Goal: Information Seeking & Learning: Check status

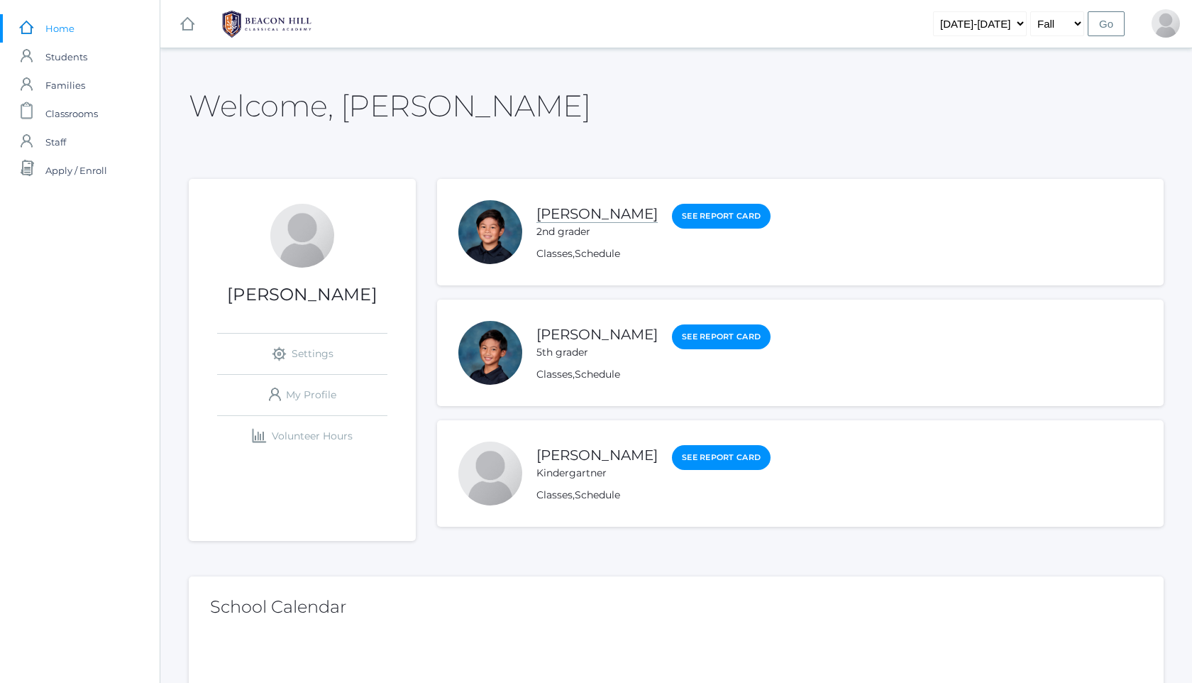
click at [598, 208] on link "[PERSON_NAME]" at bounding box center [597, 214] width 121 height 18
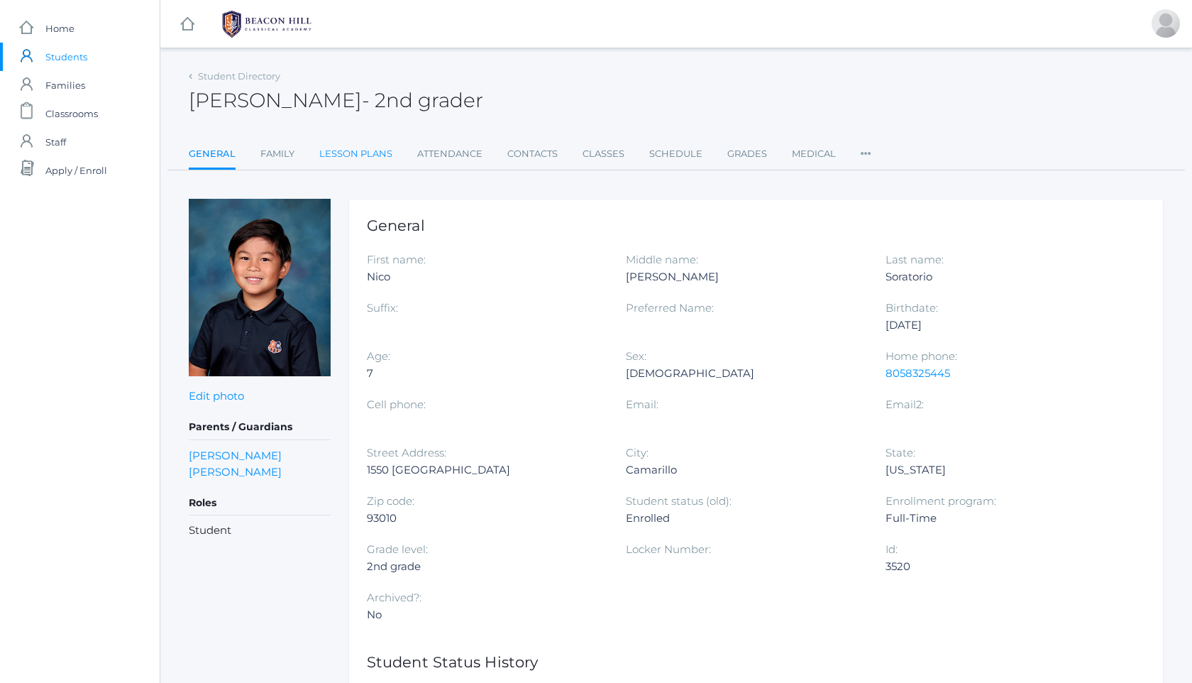
click at [366, 154] on link "Lesson Plans" at bounding box center [355, 154] width 73 height 28
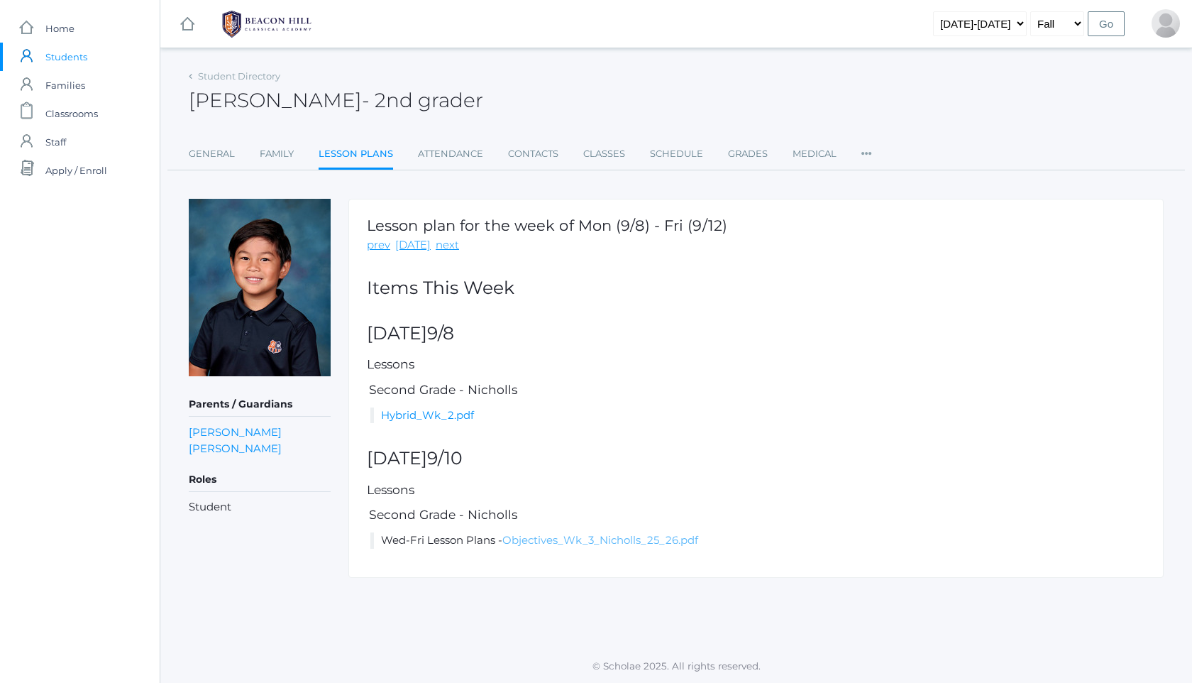
click at [545, 542] on link "Objectives_Wk_3_Nicholls_25_26.pdf" at bounding box center [600, 539] width 196 height 13
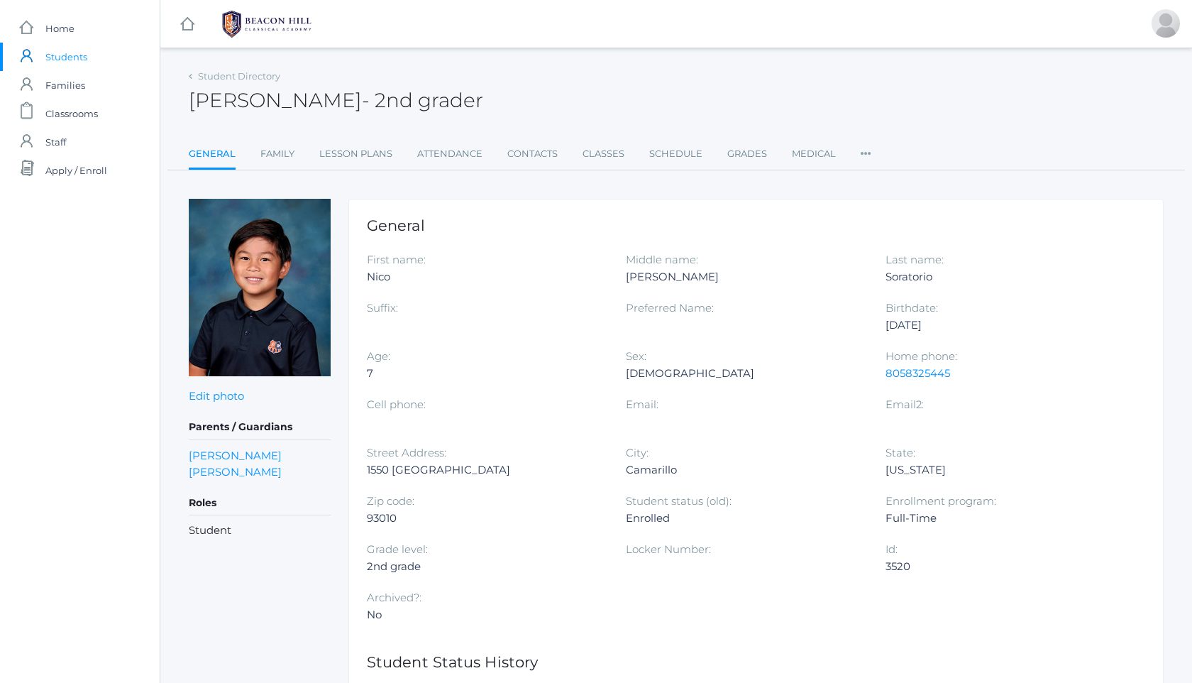
click at [283, 10] on img at bounding box center [267, 23] width 106 height 35
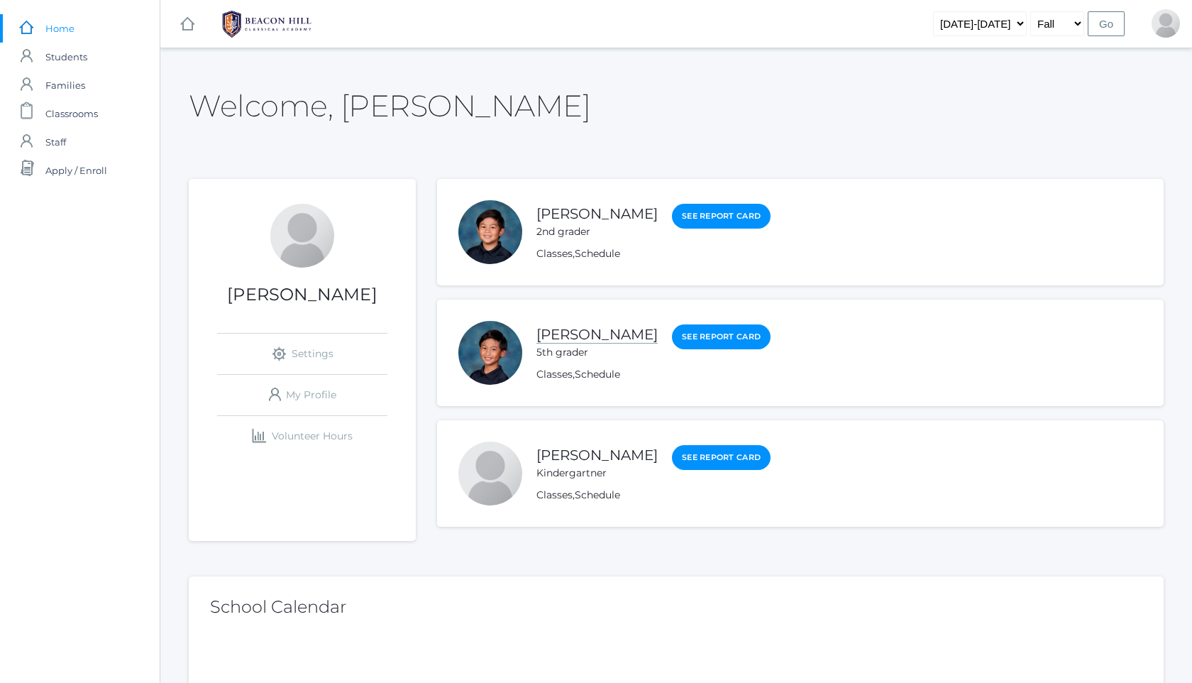
click at [611, 336] on link "[PERSON_NAME]" at bounding box center [597, 335] width 121 height 18
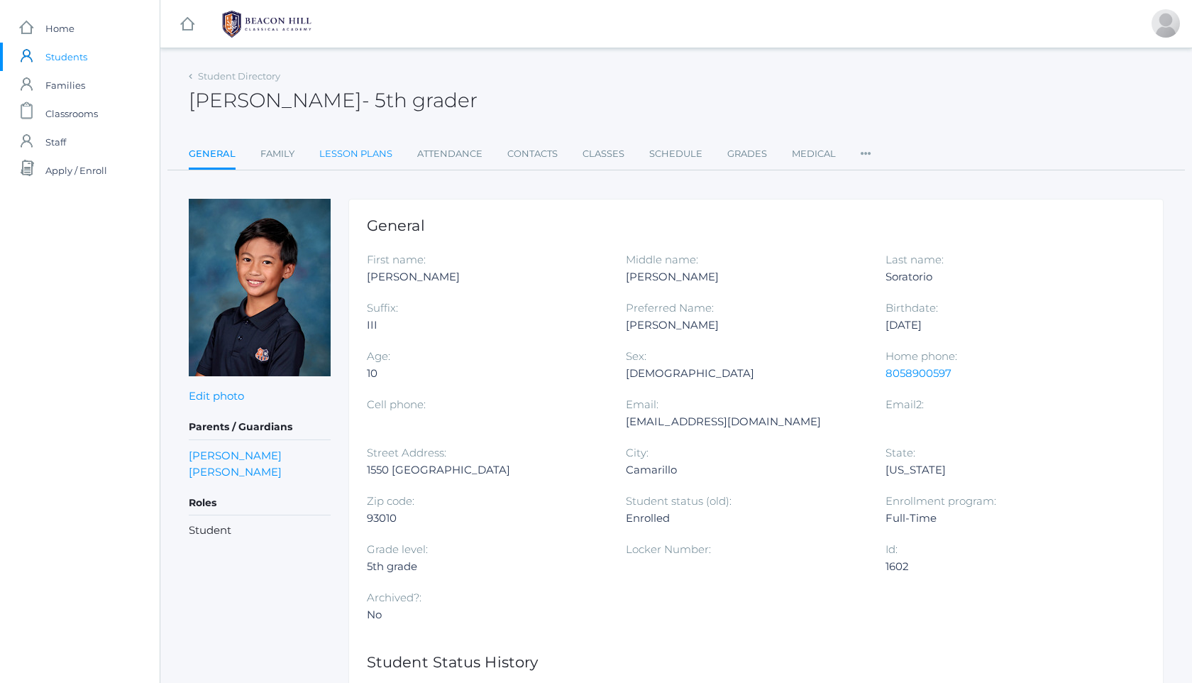
click at [375, 150] on link "Lesson Plans" at bounding box center [355, 154] width 73 height 28
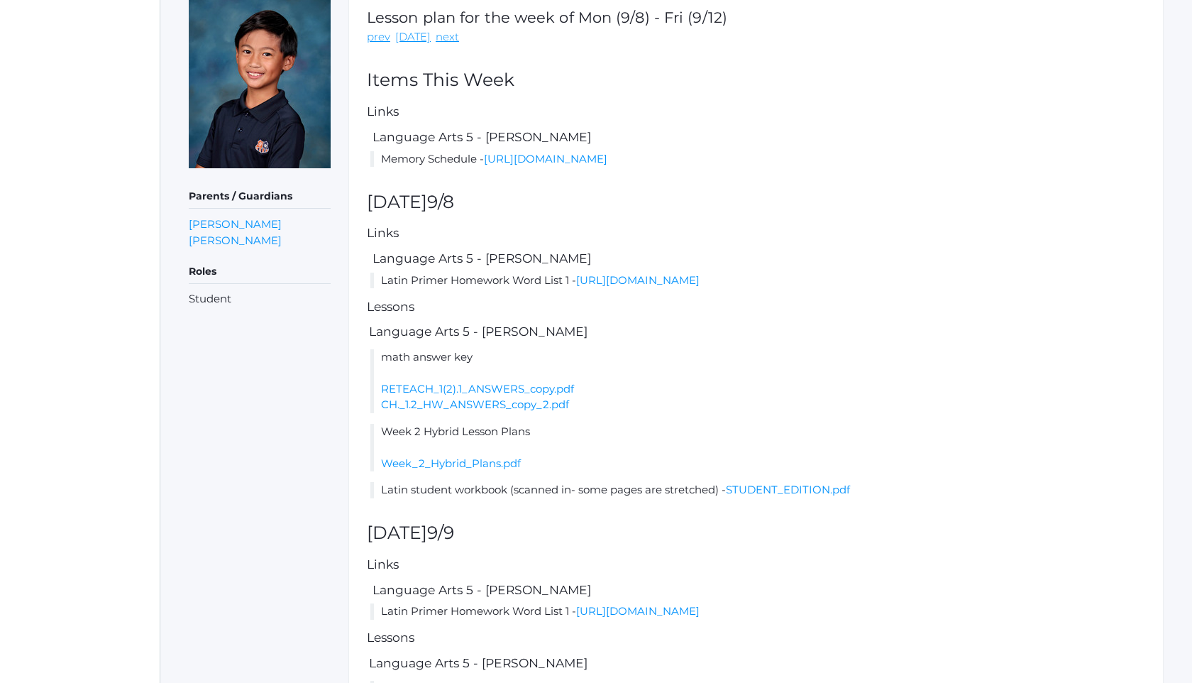
scroll to position [180, 0]
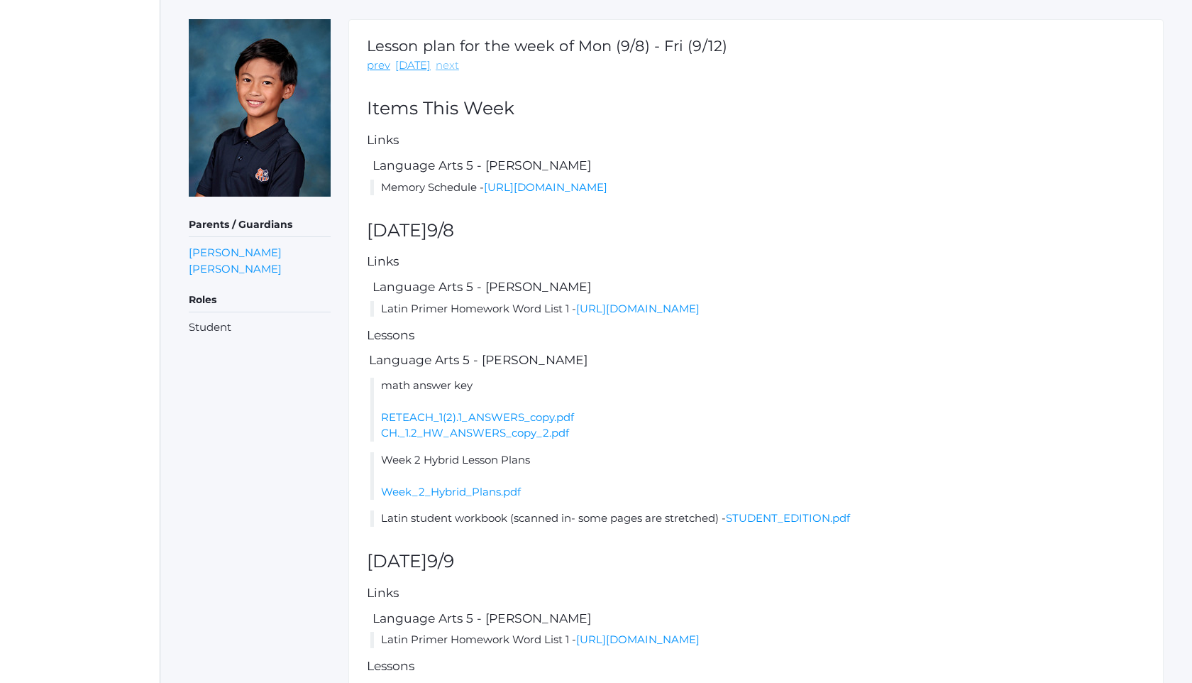
click at [444, 67] on link "next" at bounding box center [447, 65] width 23 height 16
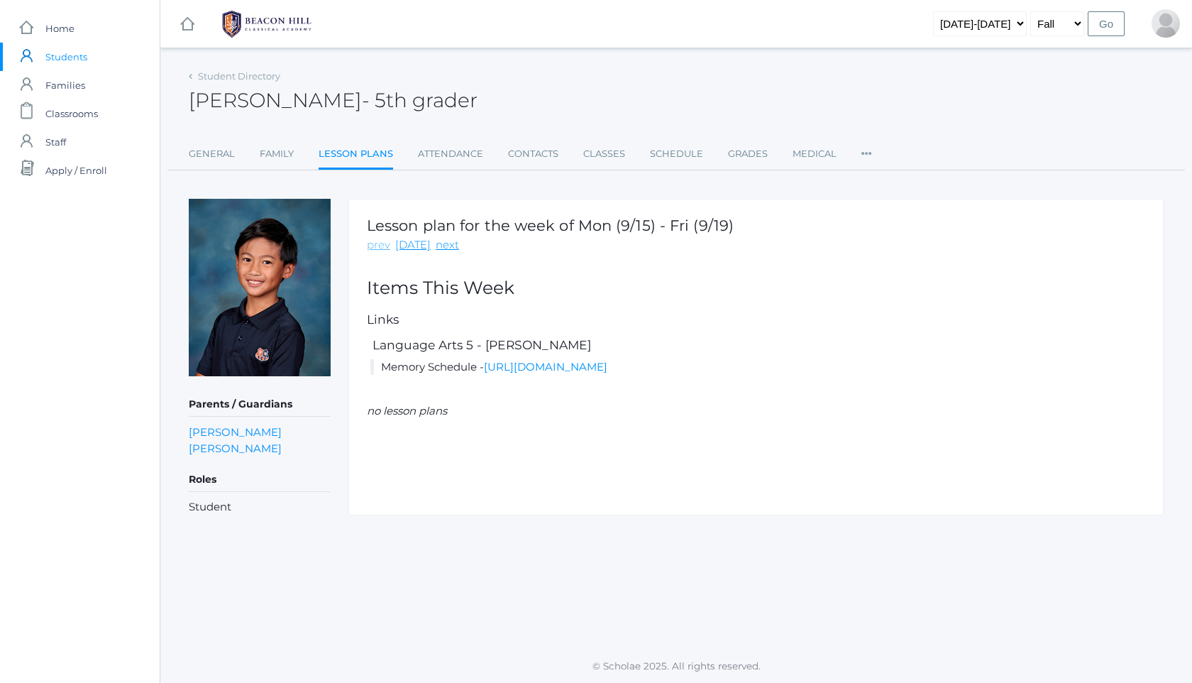
click at [380, 244] on link "prev" at bounding box center [378, 245] width 23 height 16
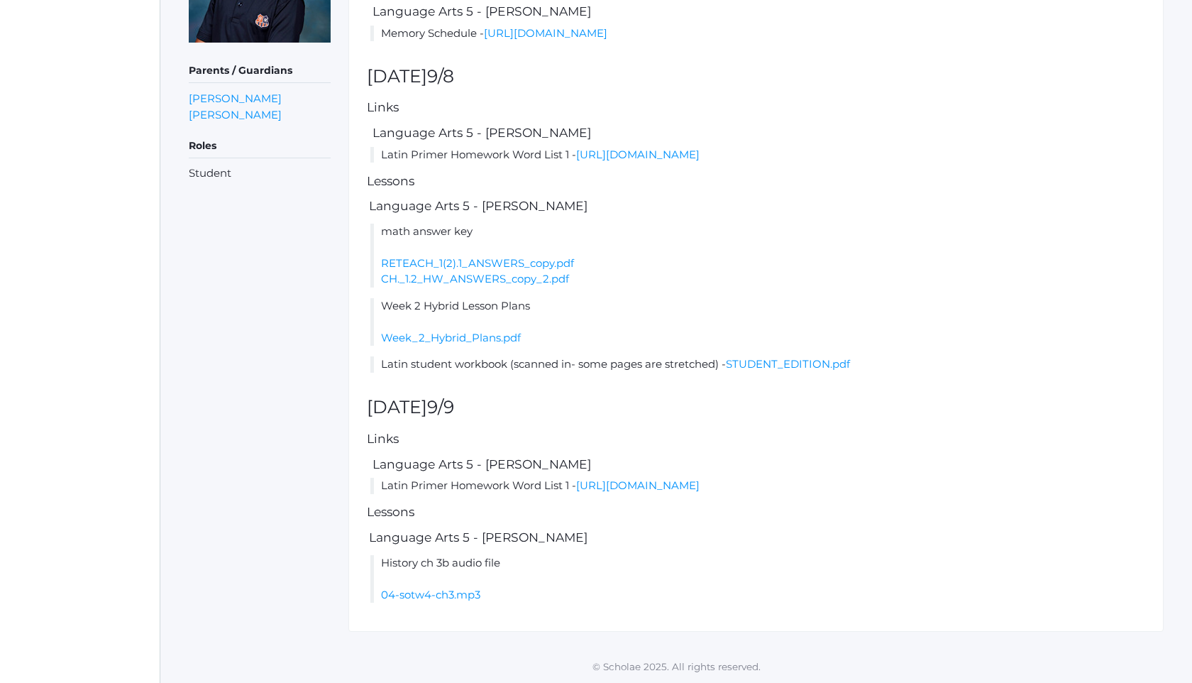
scroll to position [350, 0]
click at [698, 481] on link "[URL][DOMAIN_NAME]" at bounding box center [637, 484] width 123 height 13
click at [444, 597] on link "04-sotw4-ch3.mp3" at bounding box center [430, 594] width 99 height 13
click at [458, 279] on link "CH._1.2_HW_ANSWERS_copy_2.pdf" at bounding box center [475, 278] width 188 height 13
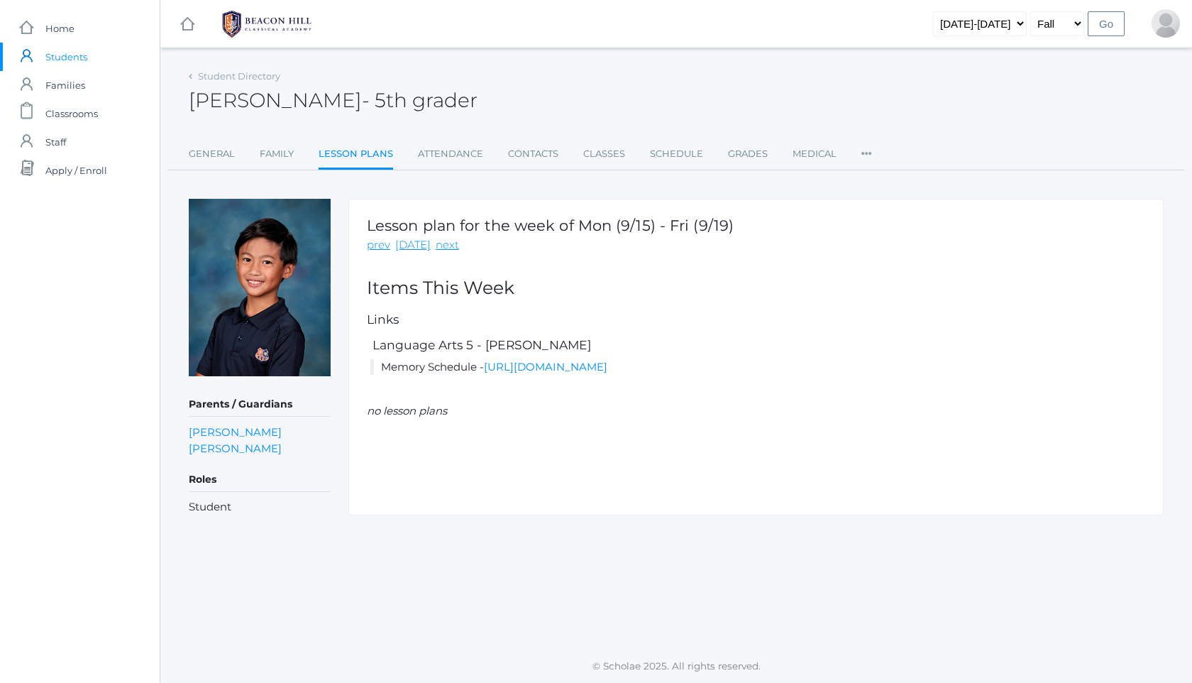
click at [280, 23] on img at bounding box center [267, 23] width 106 height 35
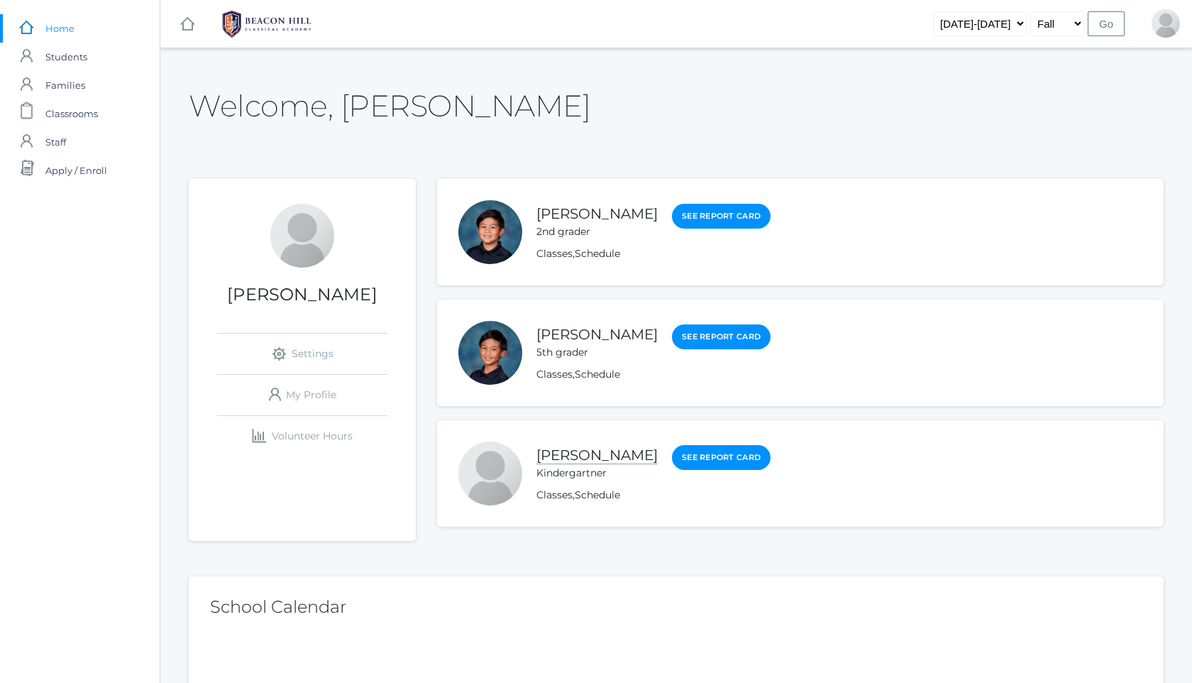
click at [595, 453] on link "[PERSON_NAME]" at bounding box center [597, 455] width 121 height 18
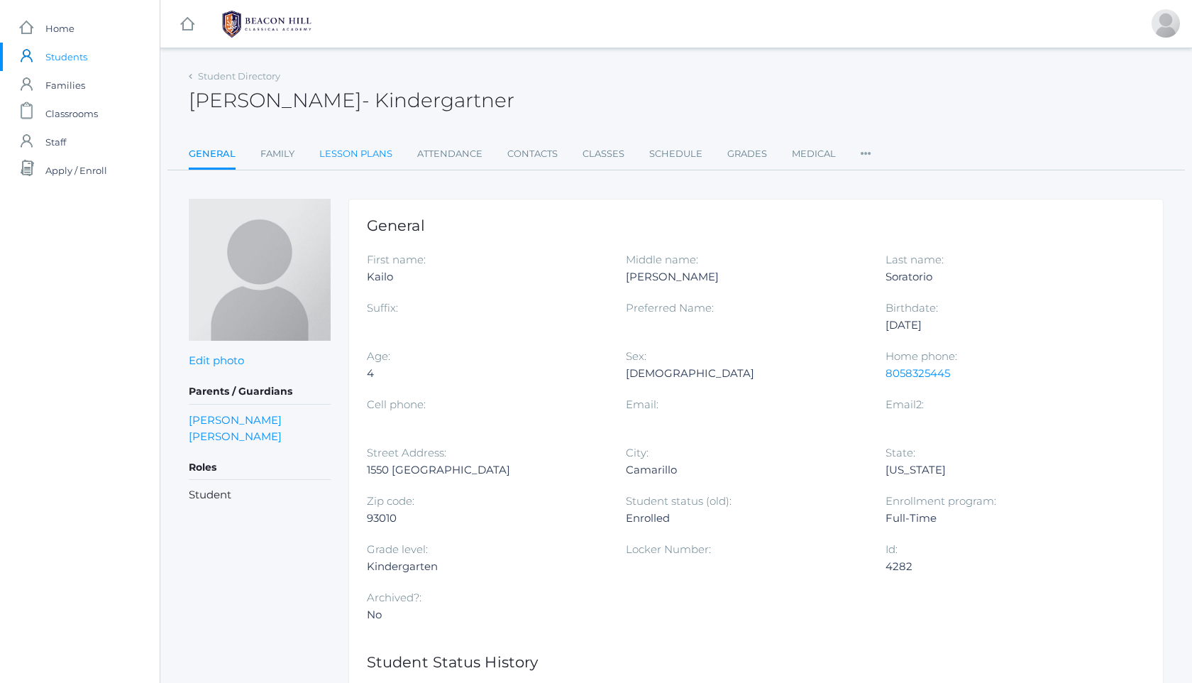
click at [351, 155] on link "Lesson Plans" at bounding box center [355, 154] width 73 height 28
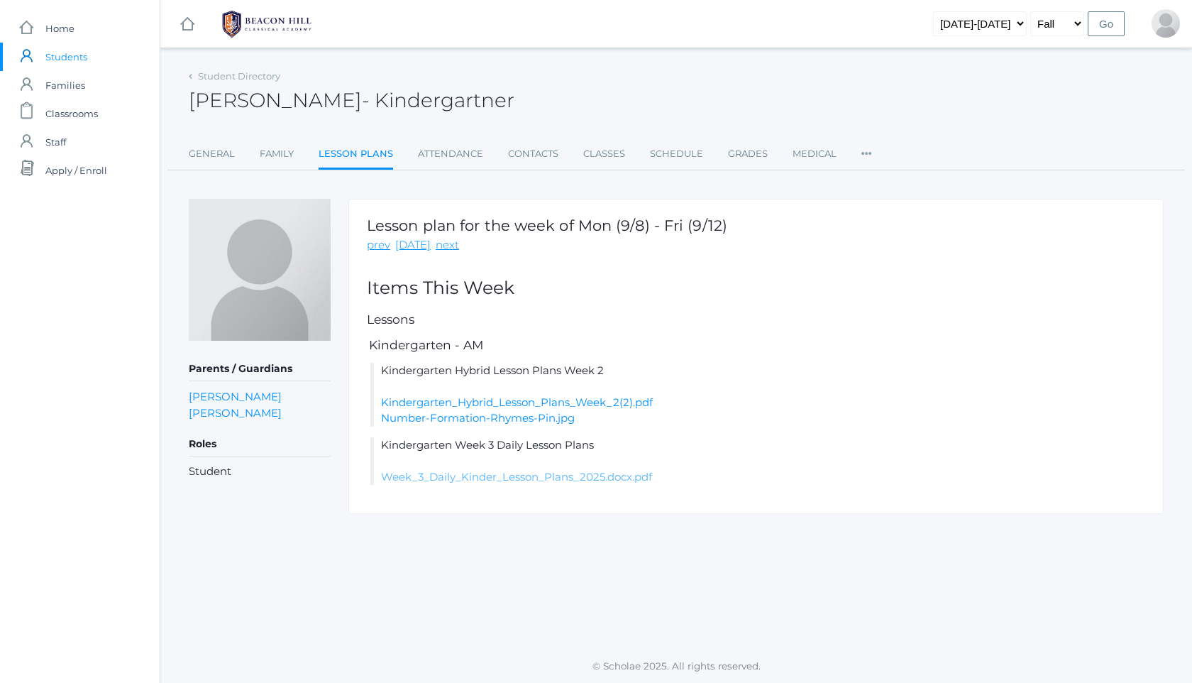
click at [436, 478] on link "Week_3_Daily_Kinder_Lesson_Plans_2025.docx.pdf" at bounding box center [516, 476] width 271 height 13
click at [758, 158] on link "Grades" at bounding box center [748, 154] width 40 height 28
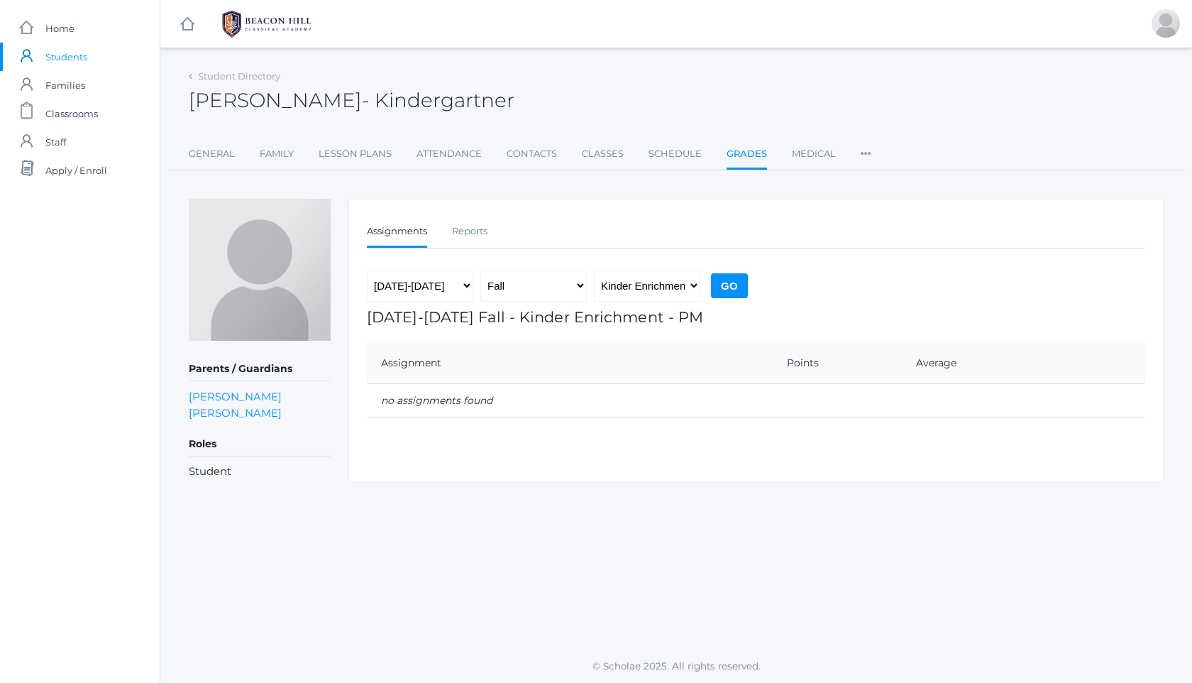
click at [235, 4] on link at bounding box center [267, 24] width 106 height 48
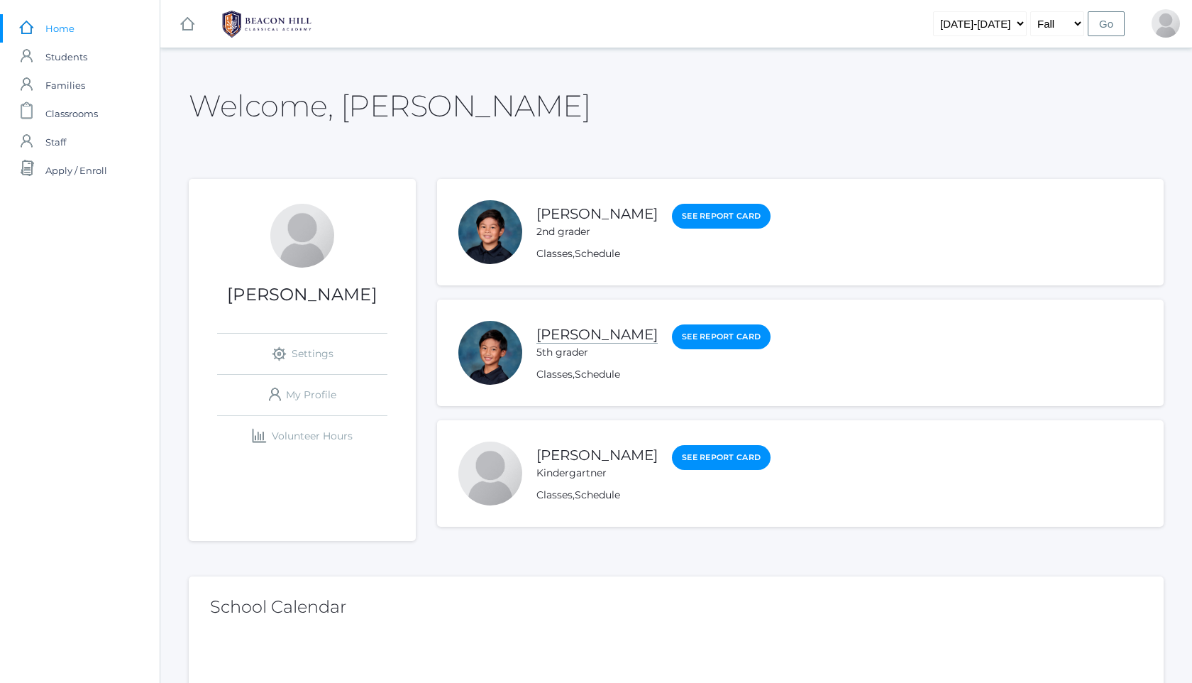
click at [593, 336] on link "[PERSON_NAME]" at bounding box center [597, 335] width 121 height 18
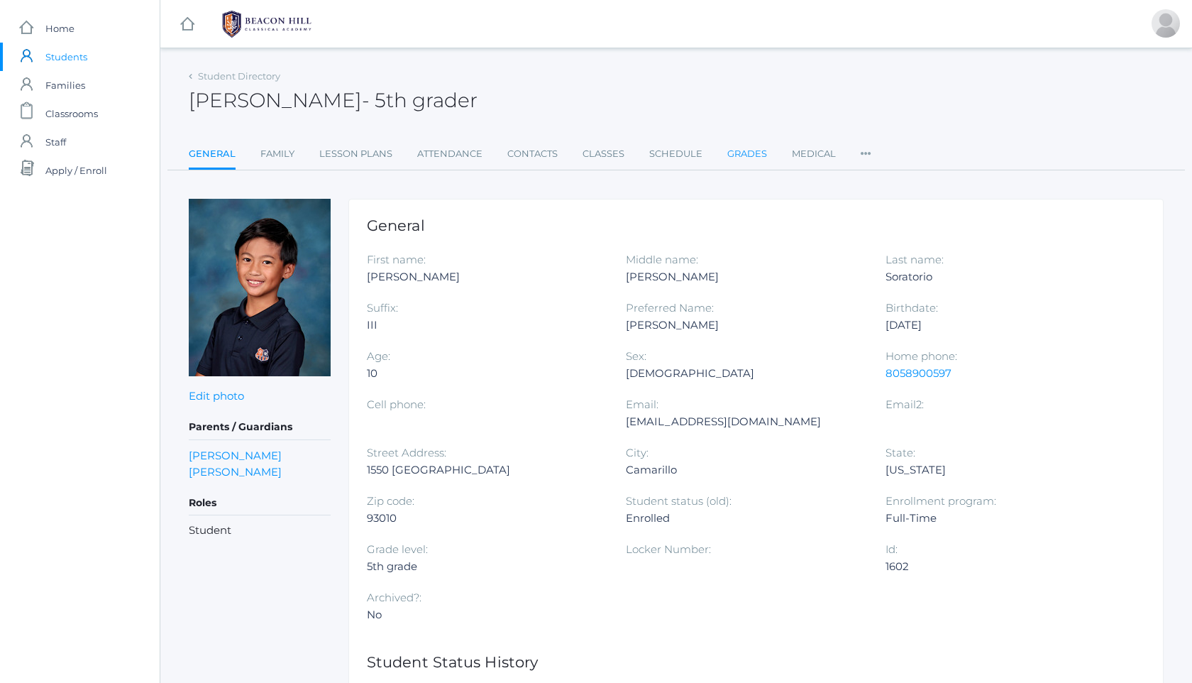
click at [749, 153] on link "Grades" at bounding box center [747, 154] width 40 height 28
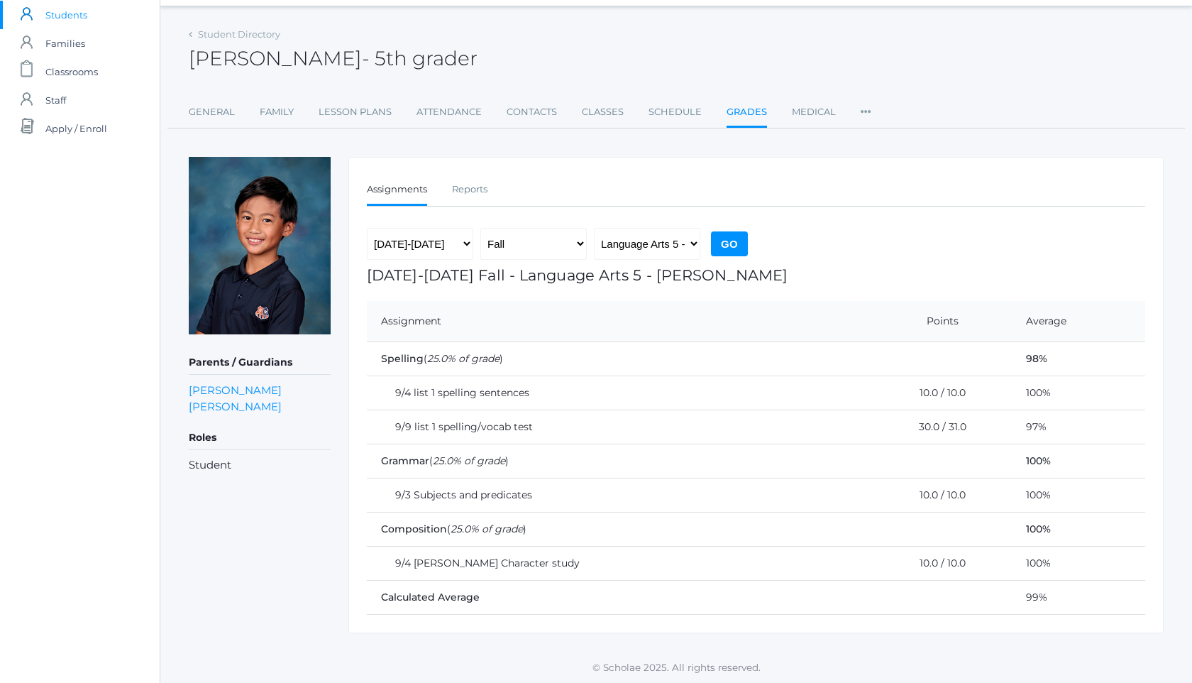
scroll to position [43, 0]
click at [474, 186] on link "Reports" at bounding box center [469, 188] width 35 height 28
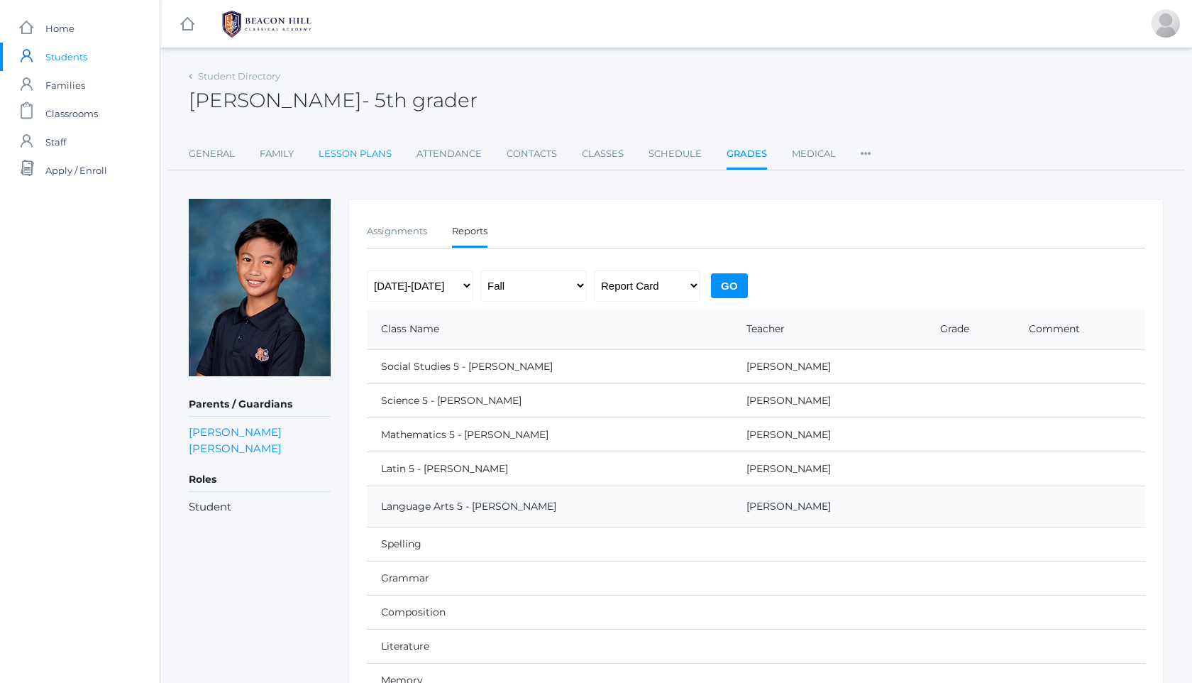
click at [328, 151] on link "Lesson Plans" at bounding box center [355, 154] width 73 height 28
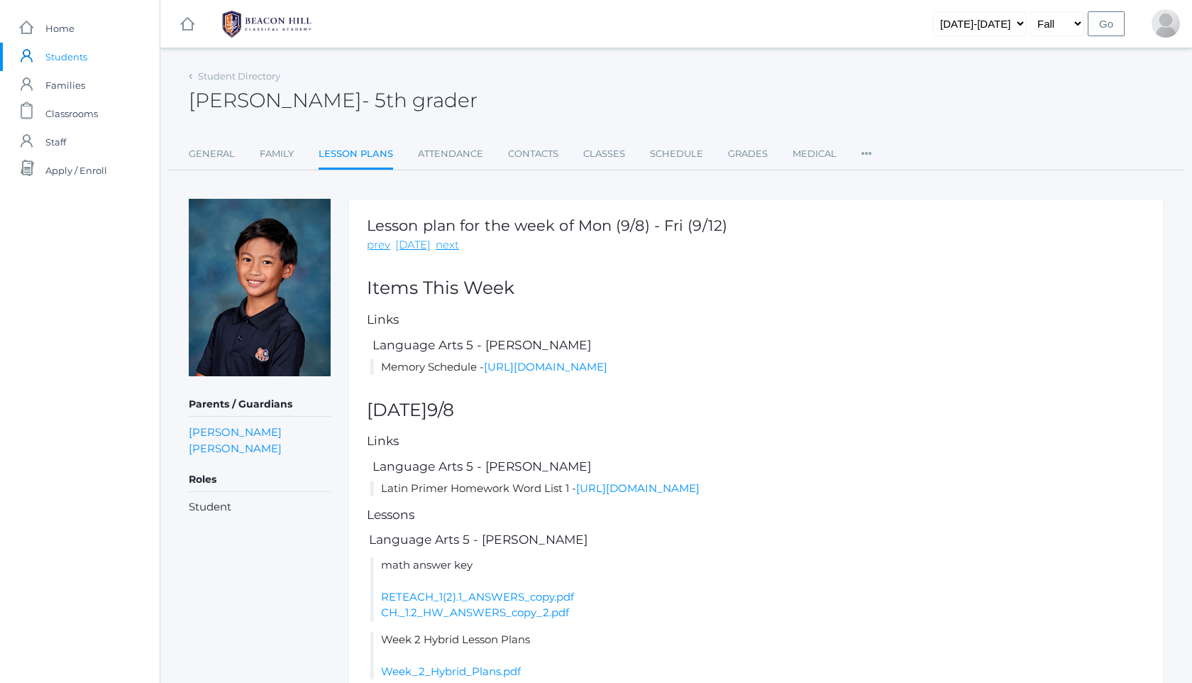
click at [270, 28] on img at bounding box center [267, 23] width 106 height 35
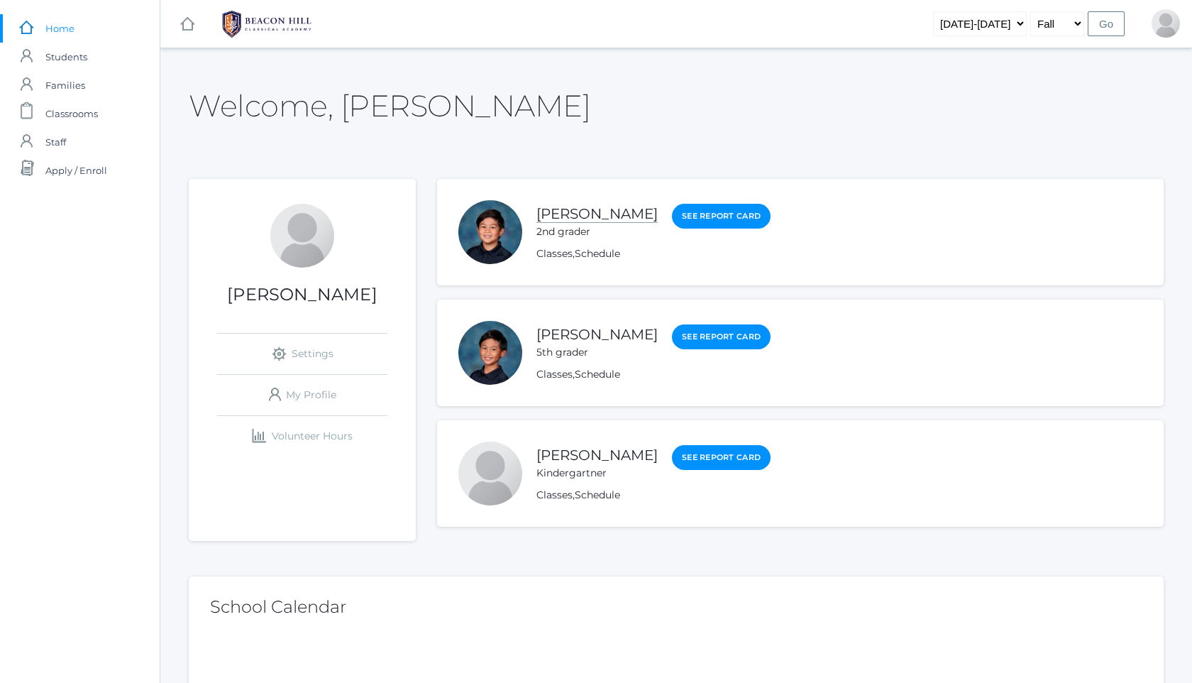
click at [542, 212] on link "[PERSON_NAME]" at bounding box center [597, 214] width 121 height 18
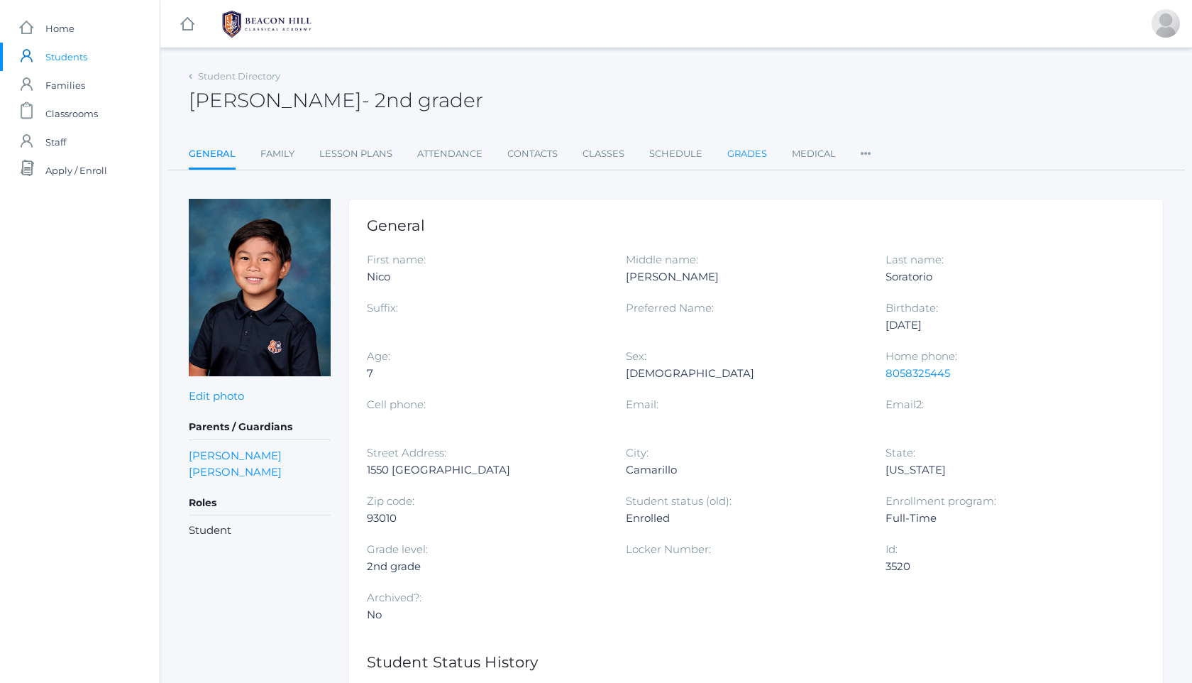
click at [730, 150] on link "Grades" at bounding box center [747, 154] width 40 height 28
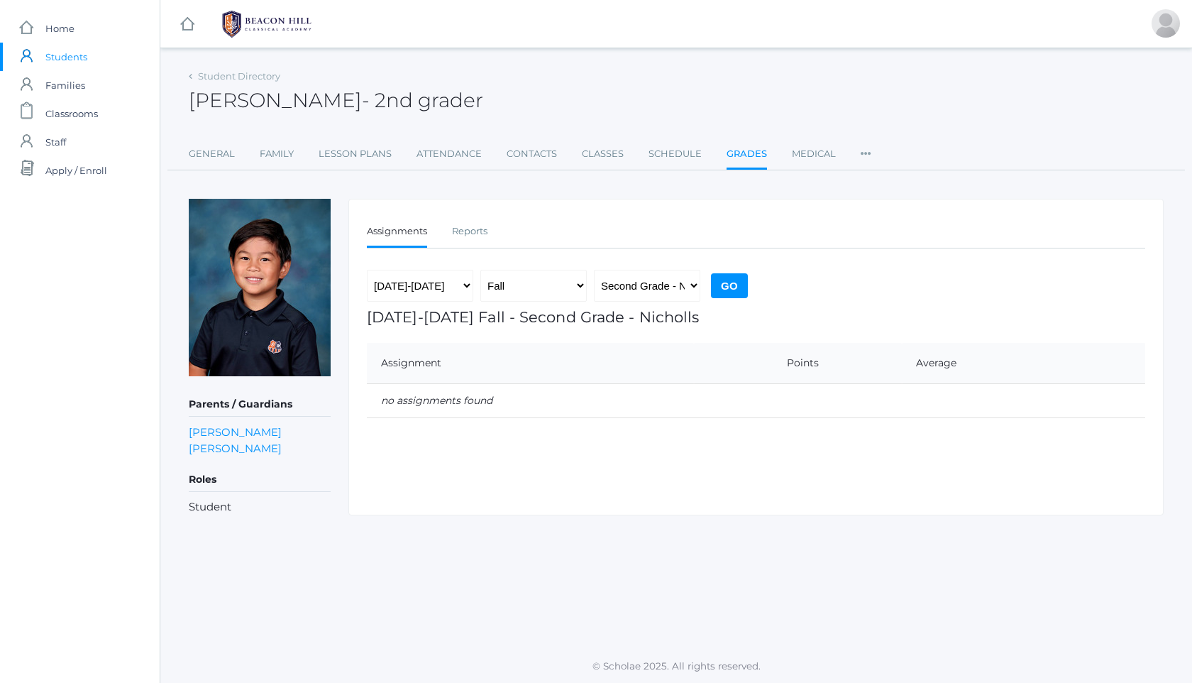
click at [268, 21] on img at bounding box center [267, 23] width 106 height 35
